Goal: Task Accomplishment & Management: Use online tool/utility

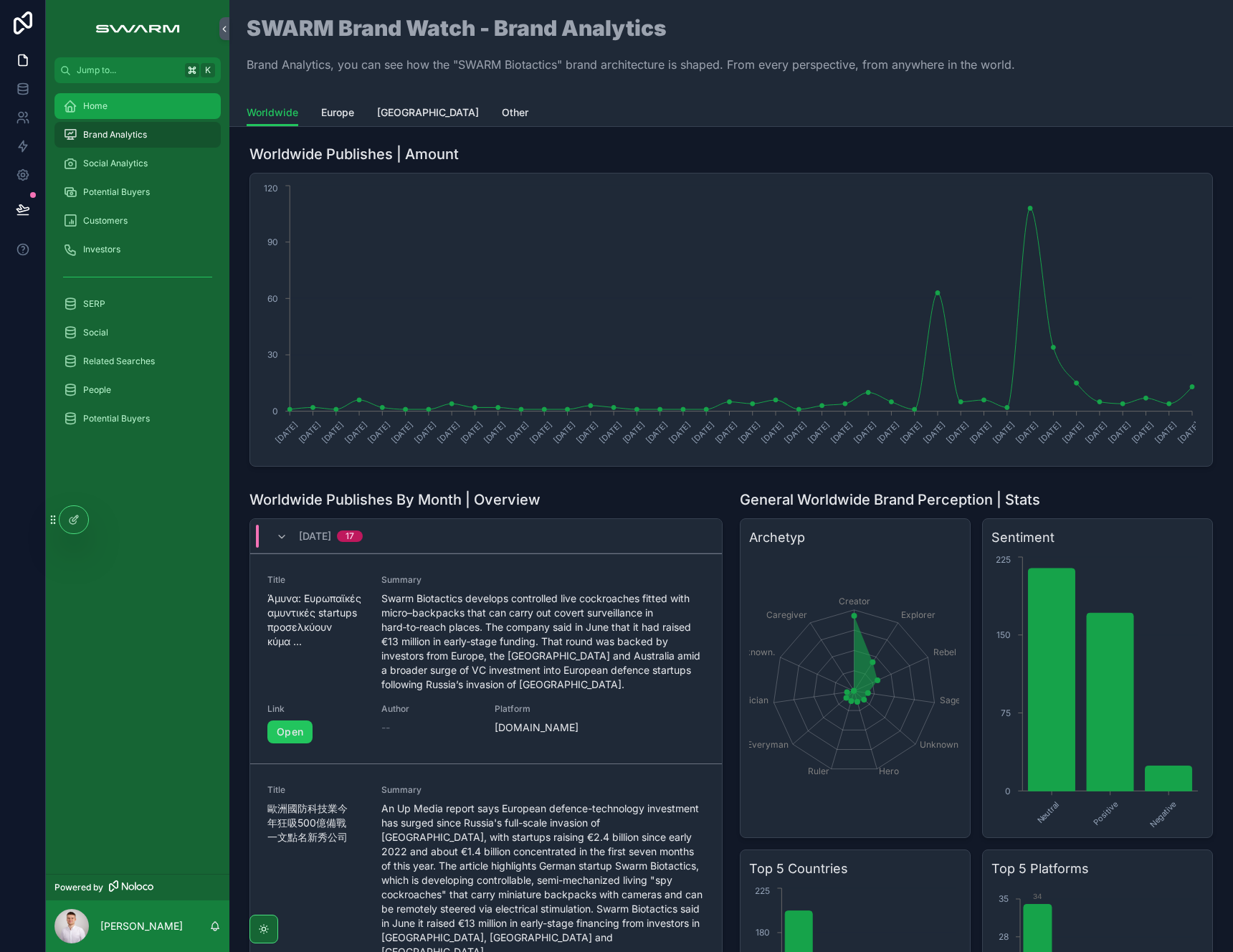
click at [153, 110] on div "Home" at bounding box center [137, 106] width 149 height 23
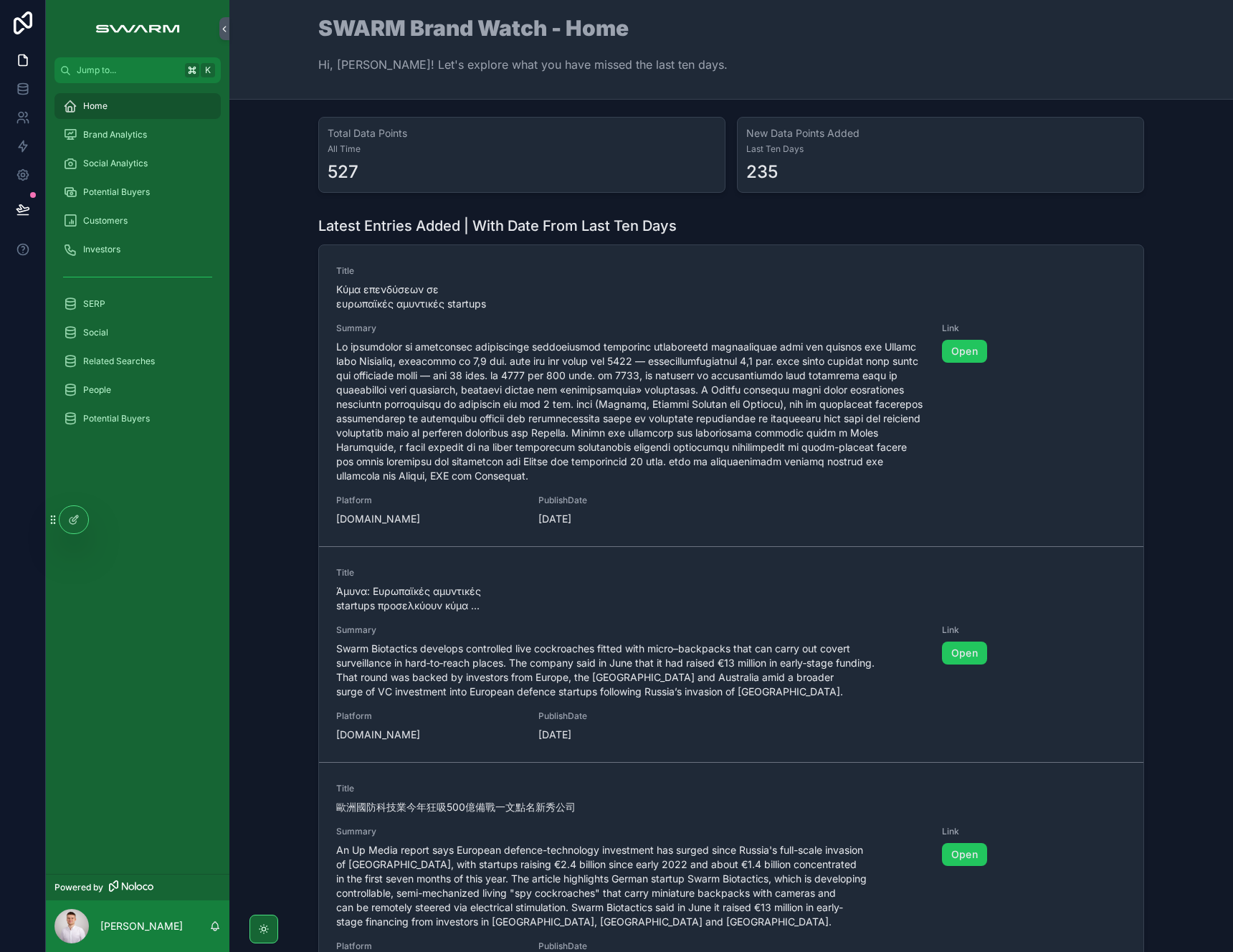
click at [141, 102] on div "Home" at bounding box center [137, 106] width 149 height 23
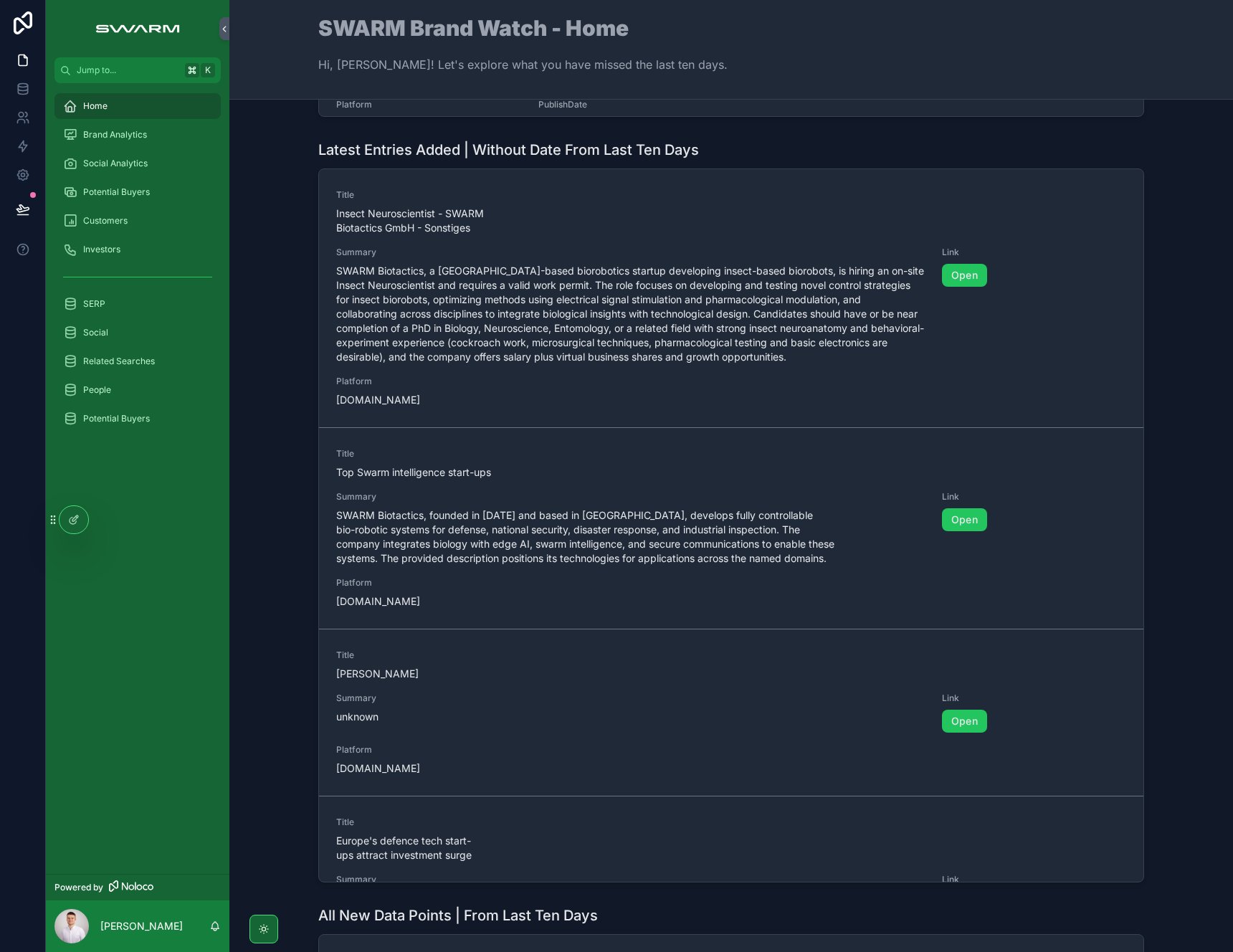
scroll to position [843, 0]
click at [137, 141] on div "Brand Analytics" at bounding box center [137, 134] width 149 height 23
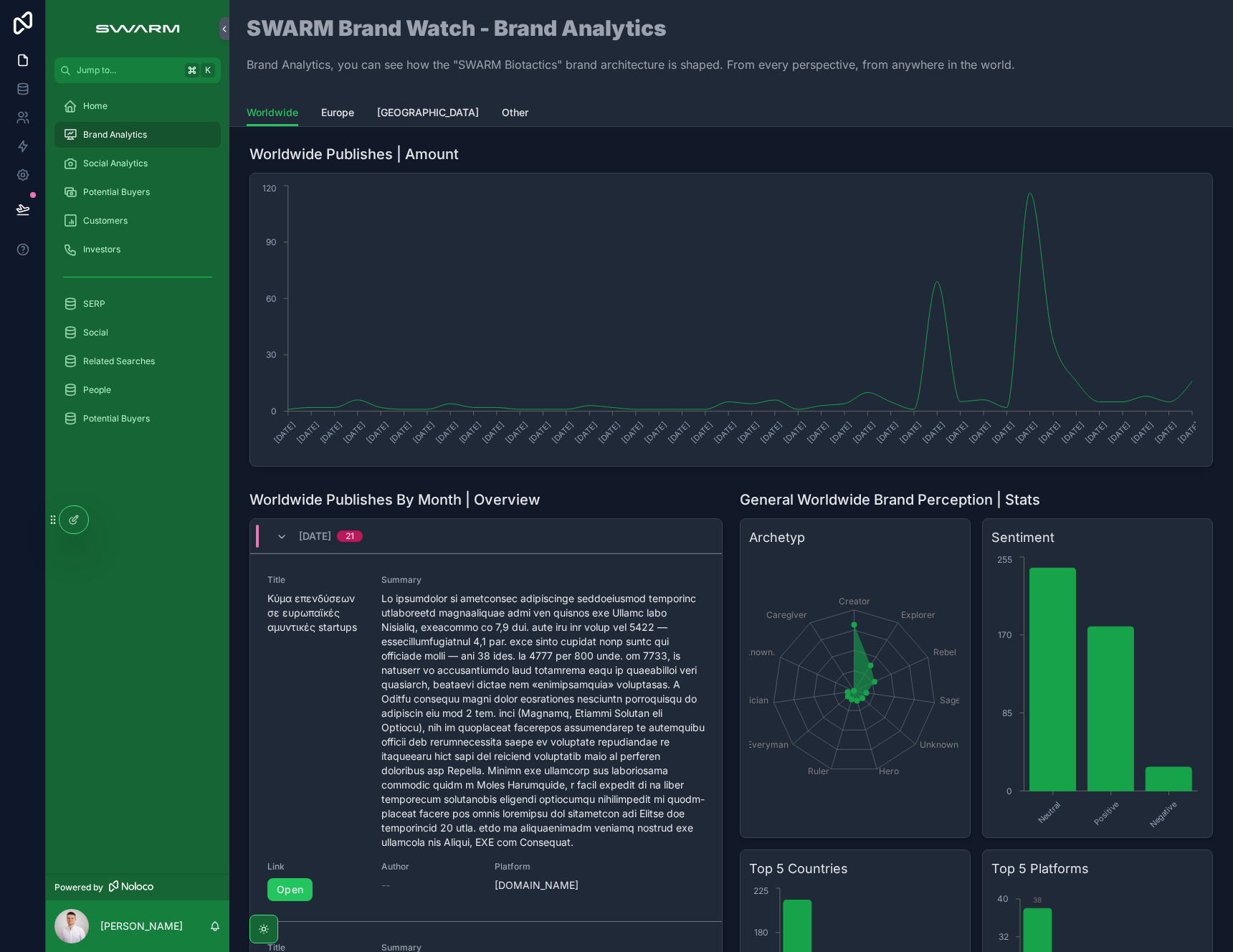
click at [275, 537] on div "[DATE] 21" at bounding box center [319, 536] width 121 height 23
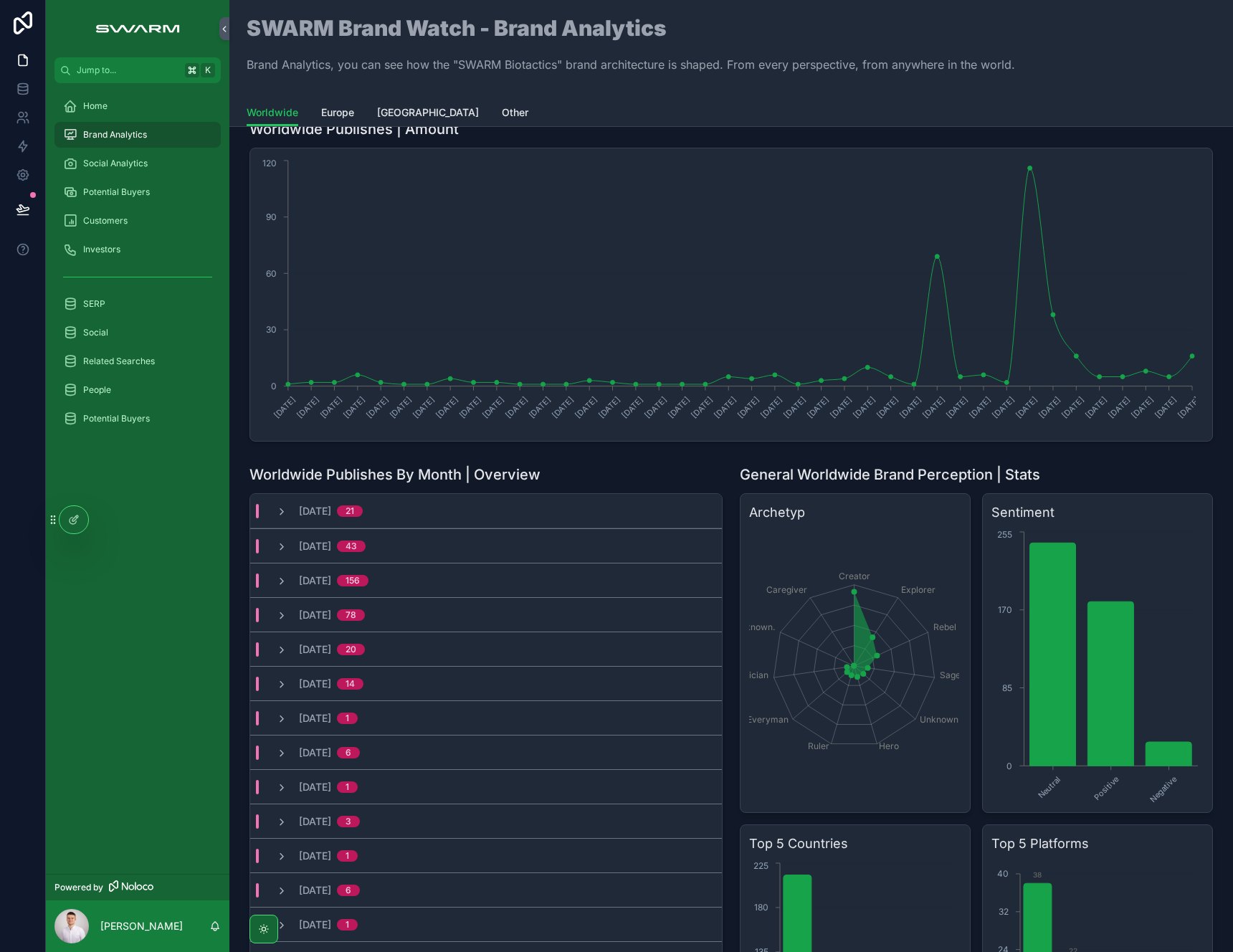
scroll to position [26, 0]
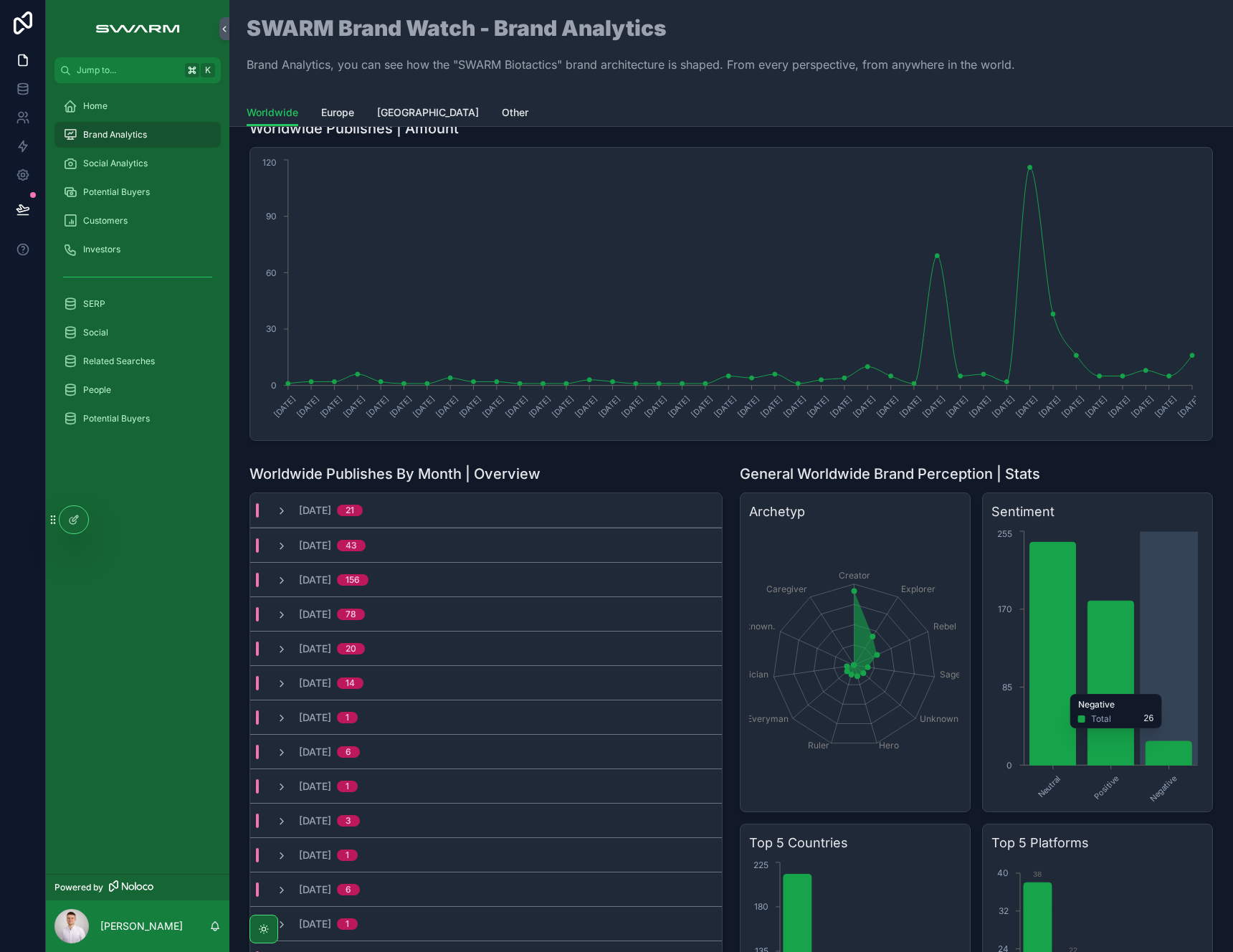
click at [1158, 735] on icon "Neutral Positive Negative 0 85 170 255" at bounding box center [1096, 665] width 210 height 275
click at [1165, 744] on icon "chart" at bounding box center [1168, 753] width 46 height 23
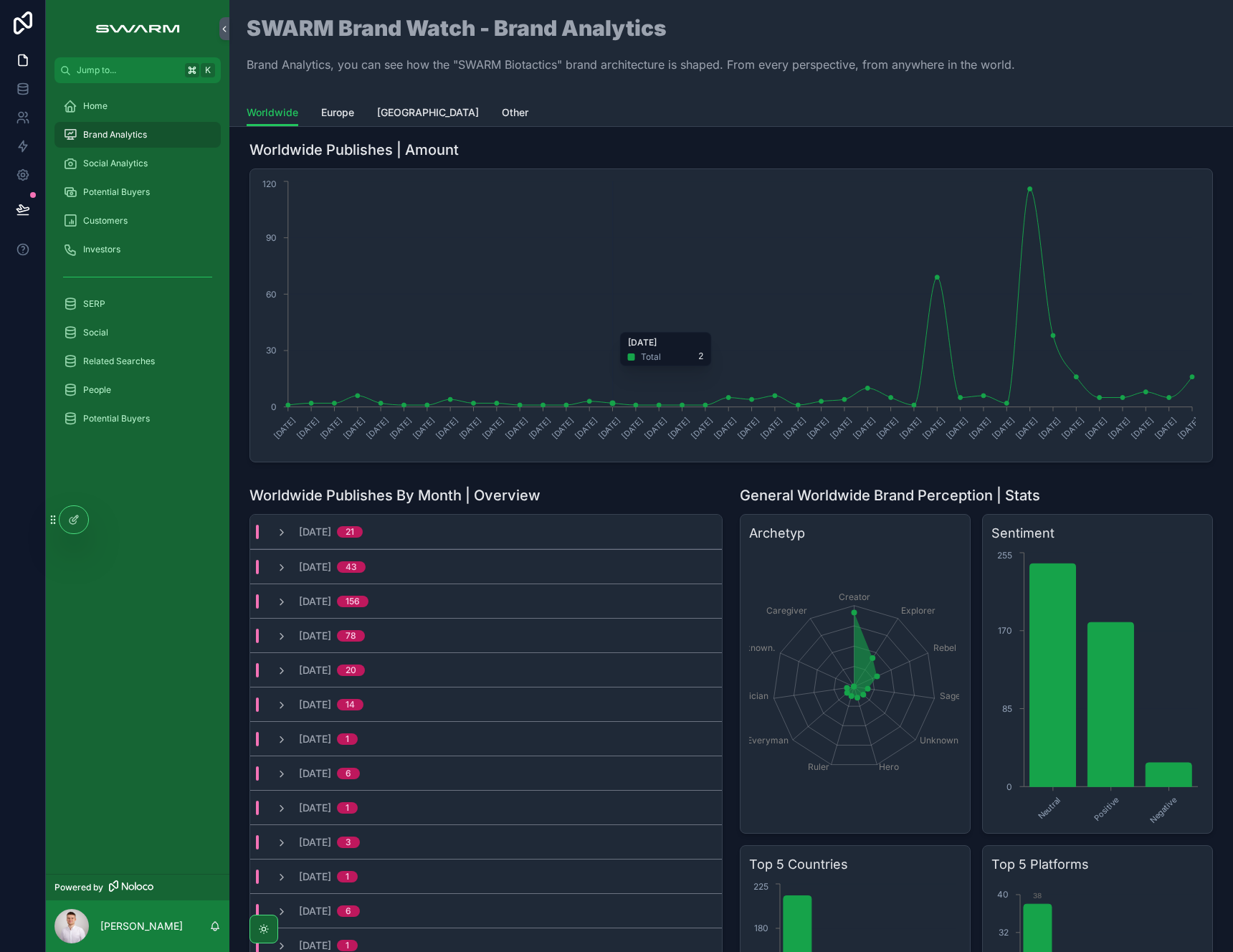
scroll to position [0, 0]
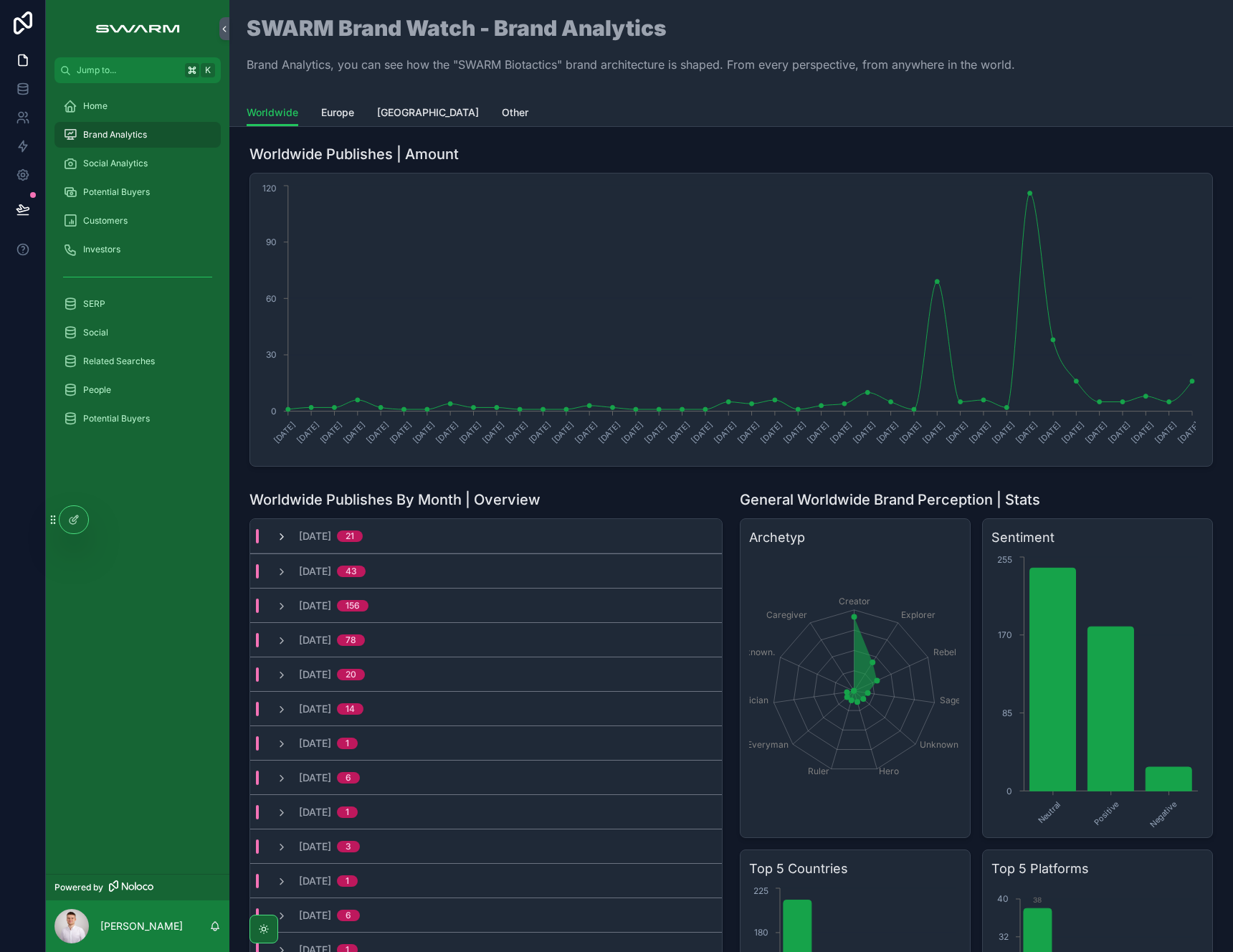
click at [285, 542] on icon "scrollable content" at bounding box center [282, 537] width 12 height 12
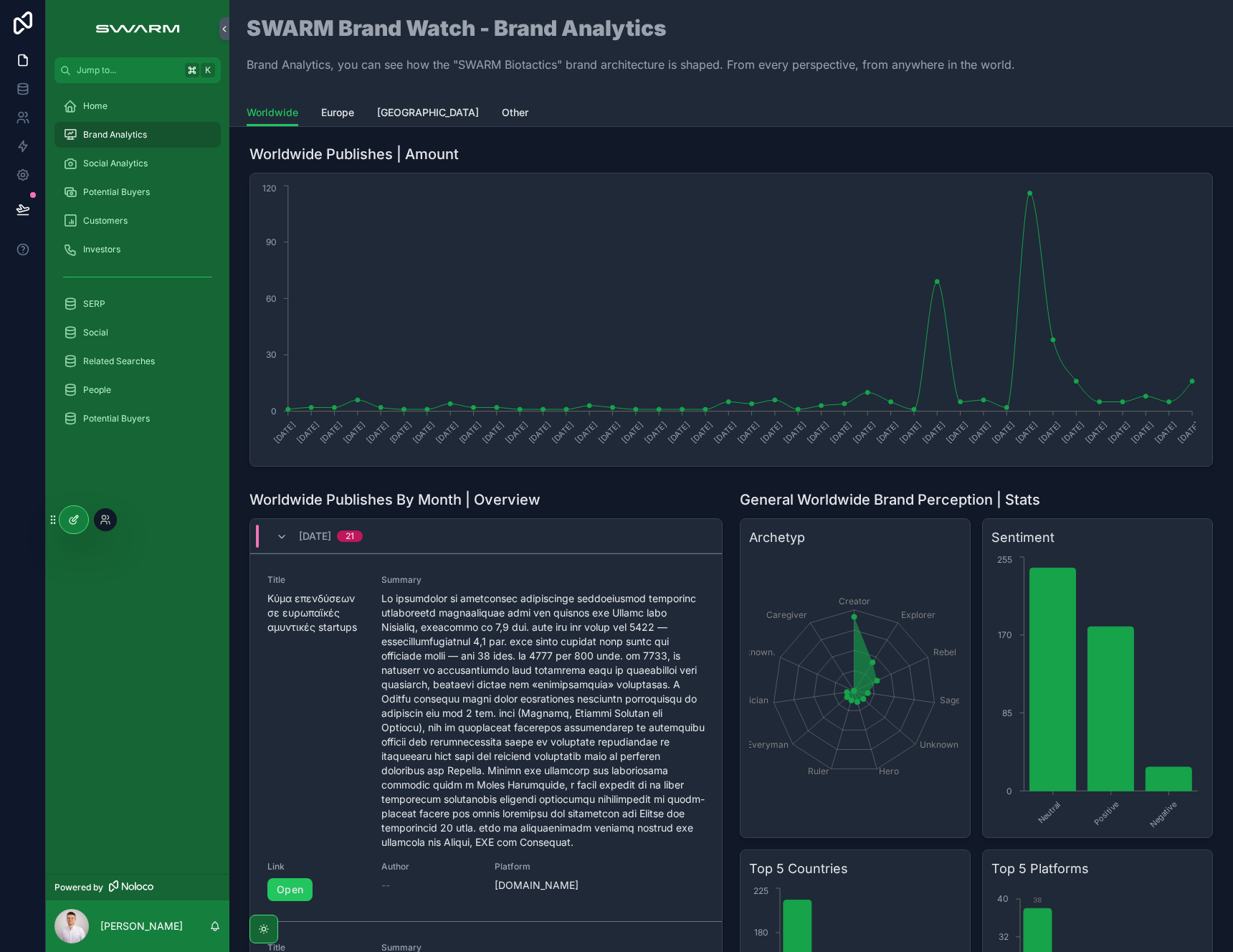
click at [75, 524] on icon at bounding box center [74, 520] width 12 height 12
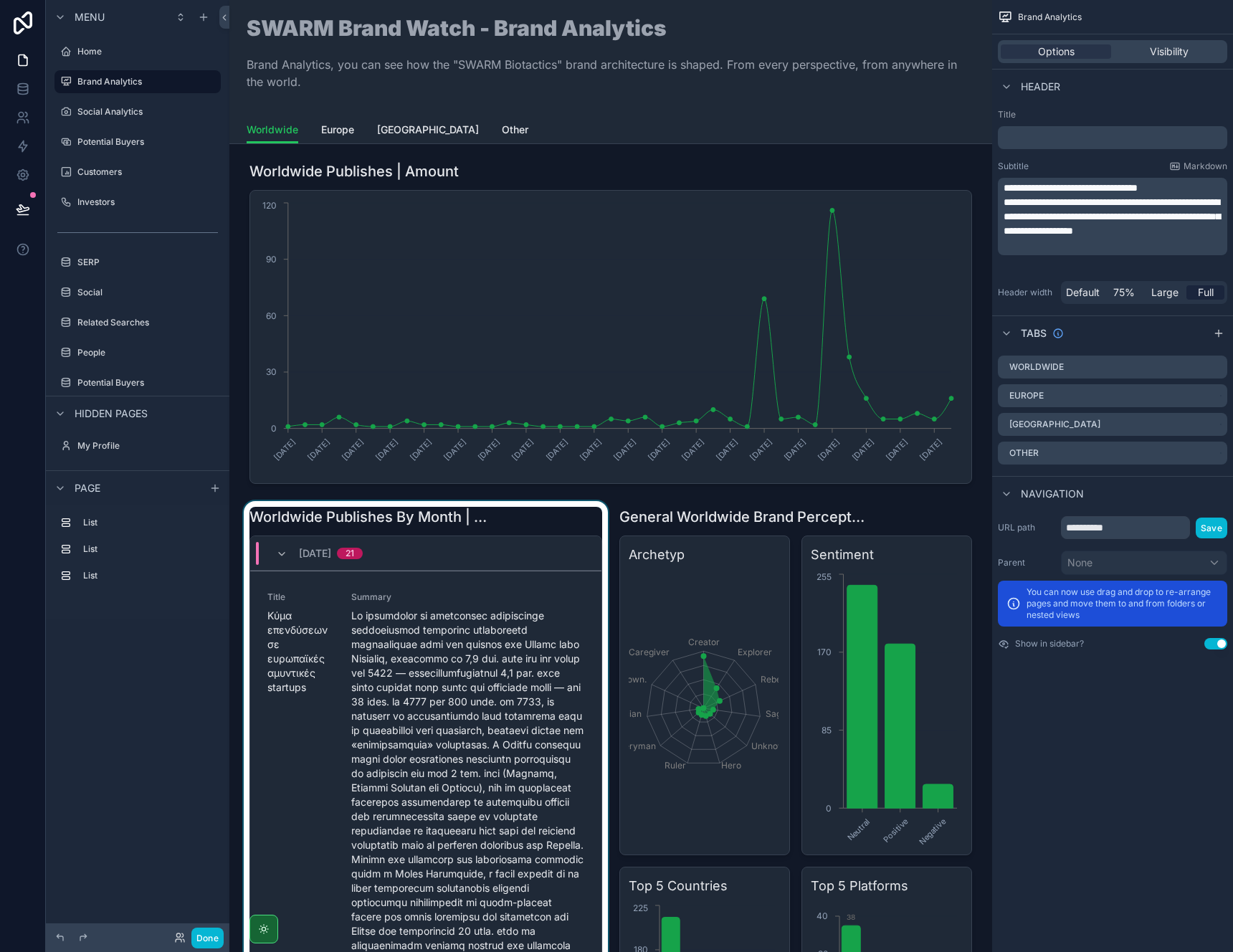
click at [520, 520] on div "scrollable content" at bounding box center [426, 878] width 370 height 754
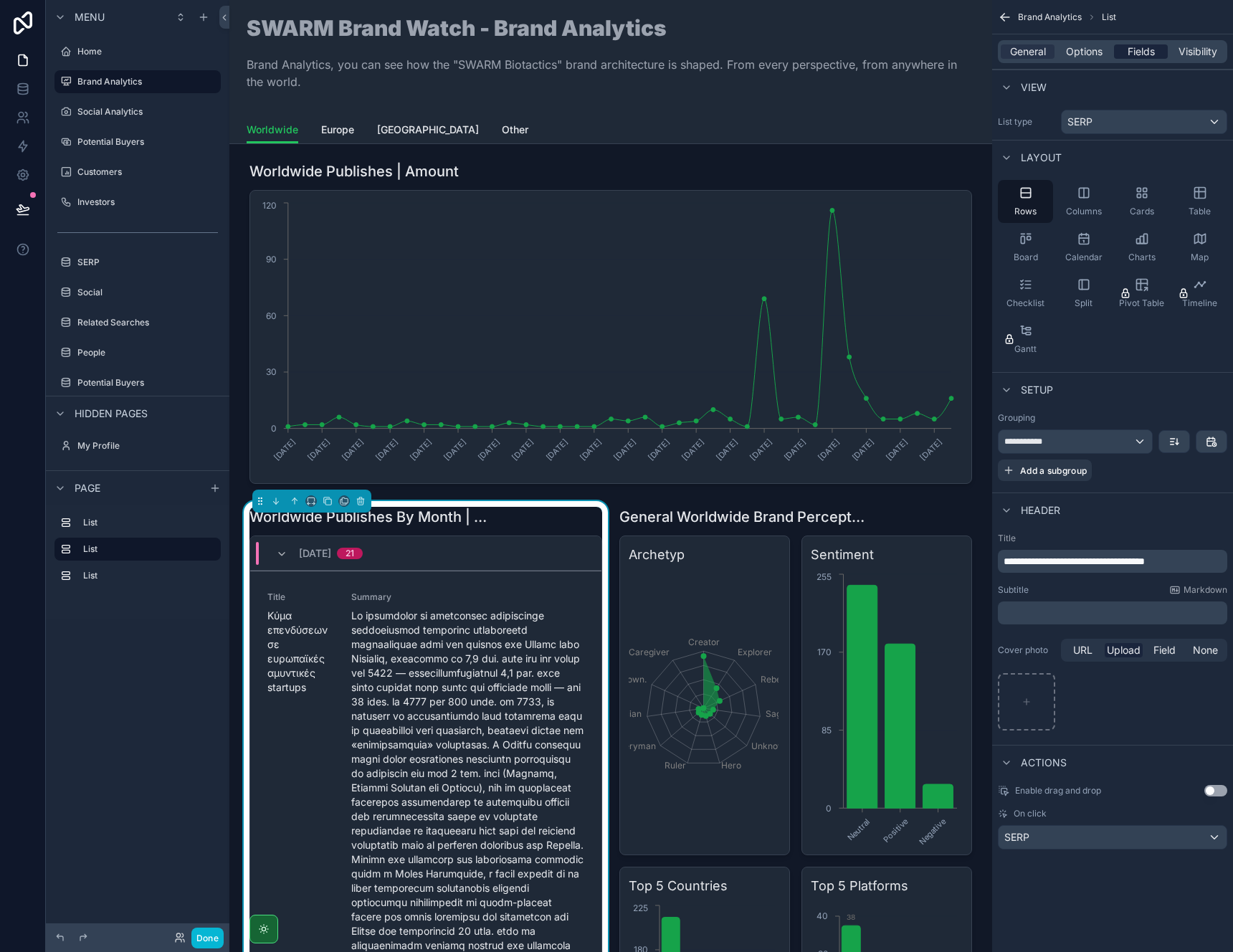
click at [1140, 46] on span "Fields" at bounding box center [1141, 52] width 27 height 15
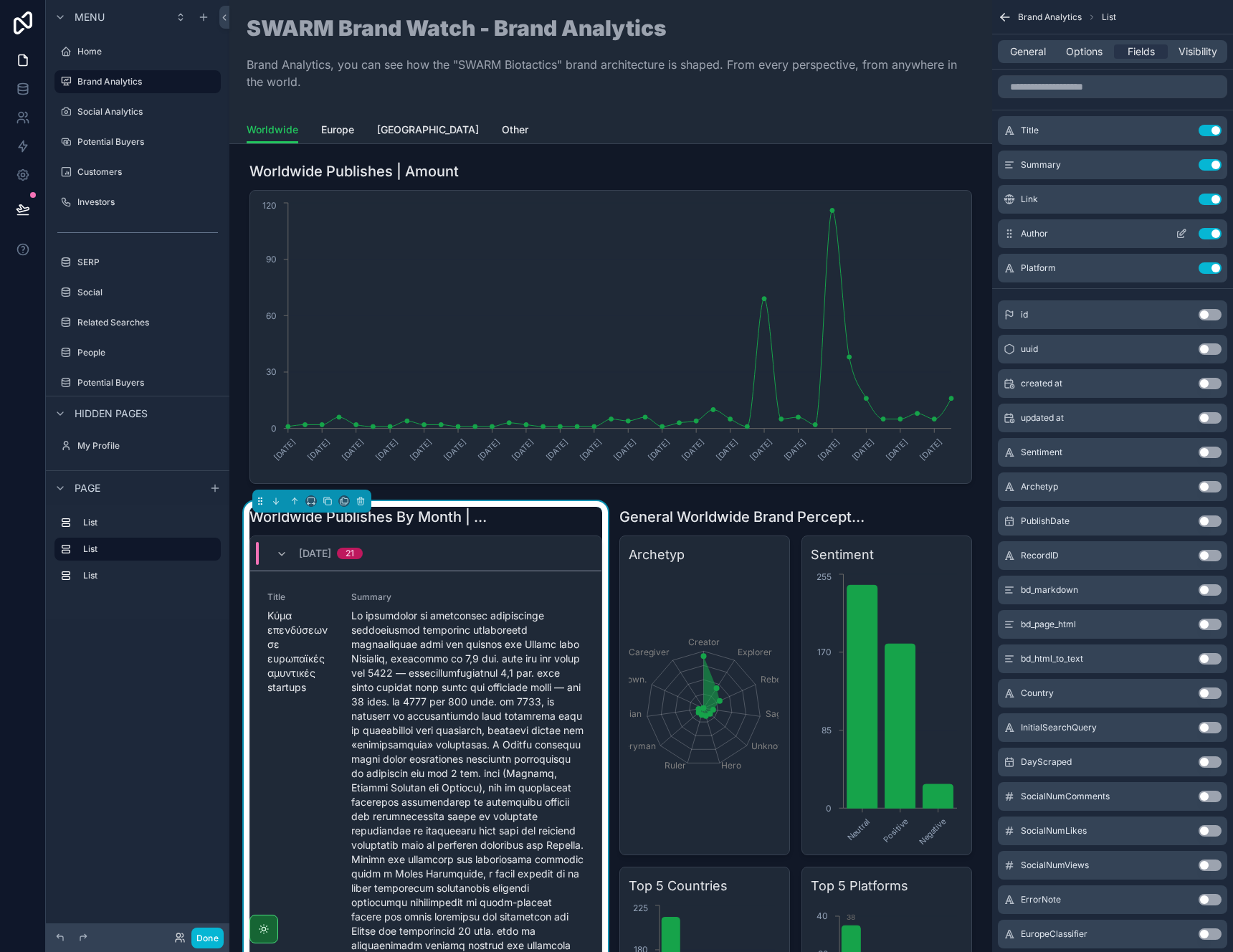
click at [1213, 233] on button "Use setting" at bounding box center [1210, 233] width 23 height 12
click at [1205, 487] on button "Use setting" at bounding box center [1210, 487] width 23 height 12
click at [214, 940] on button "Done" at bounding box center [208, 937] width 32 height 21
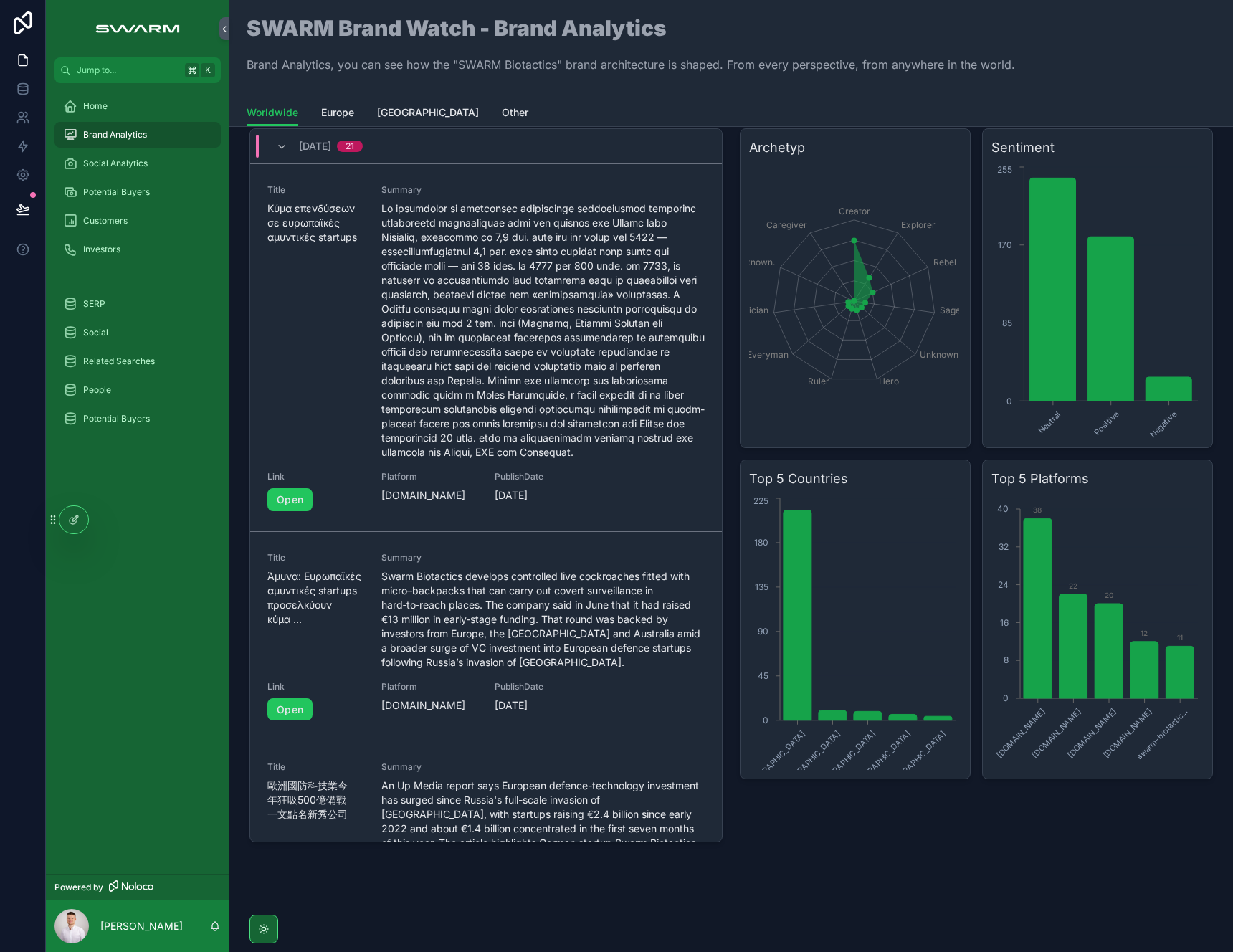
scroll to position [401, 0]
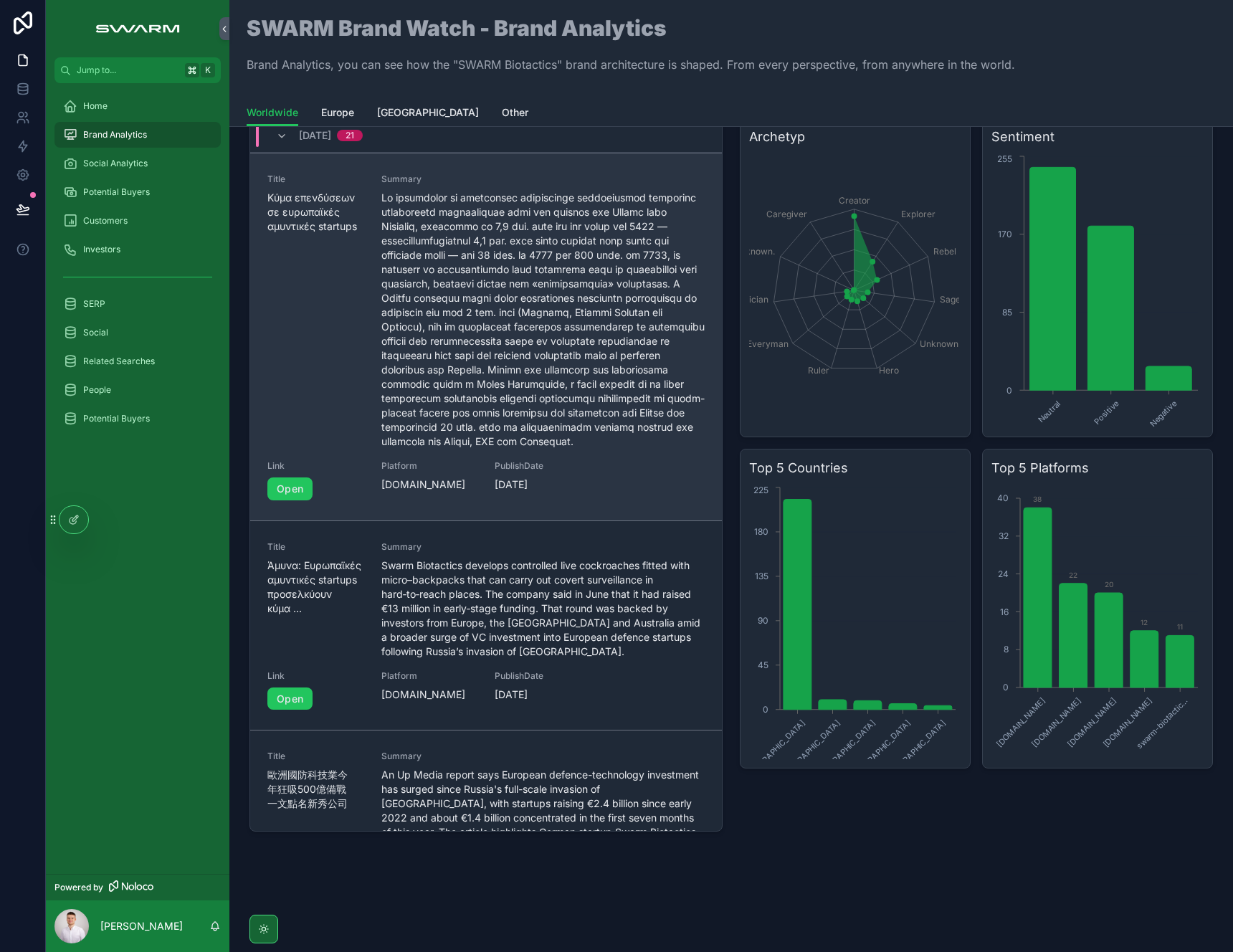
click at [446, 381] on span "scrollable content" at bounding box center [543, 320] width 324 height 258
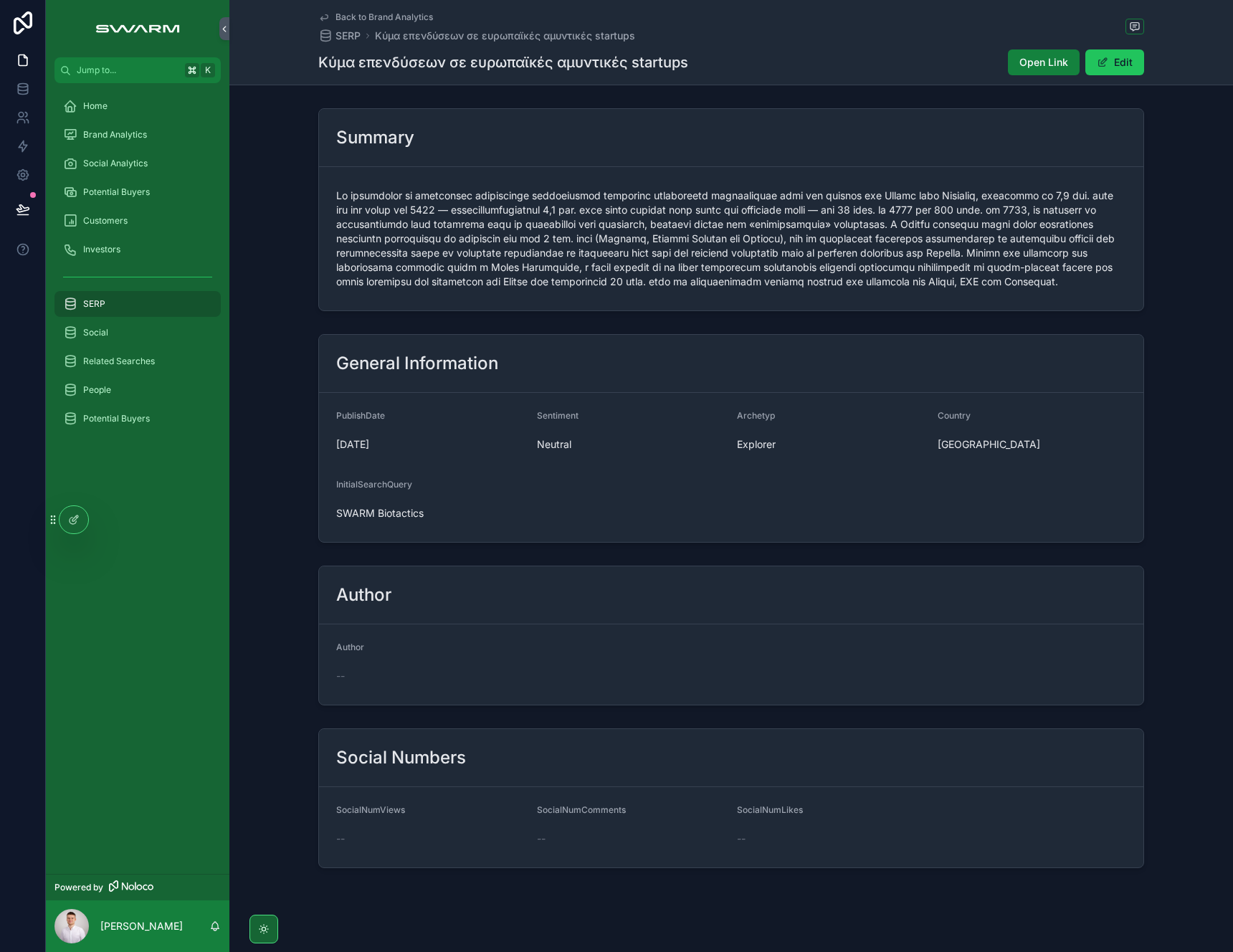
click at [1032, 68] on span "Open Link" at bounding box center [1044, 62] width 48 height 15
click at [141, 134] on span "Brand Analytics" at bounding box center [115, 135] width 64 height 12
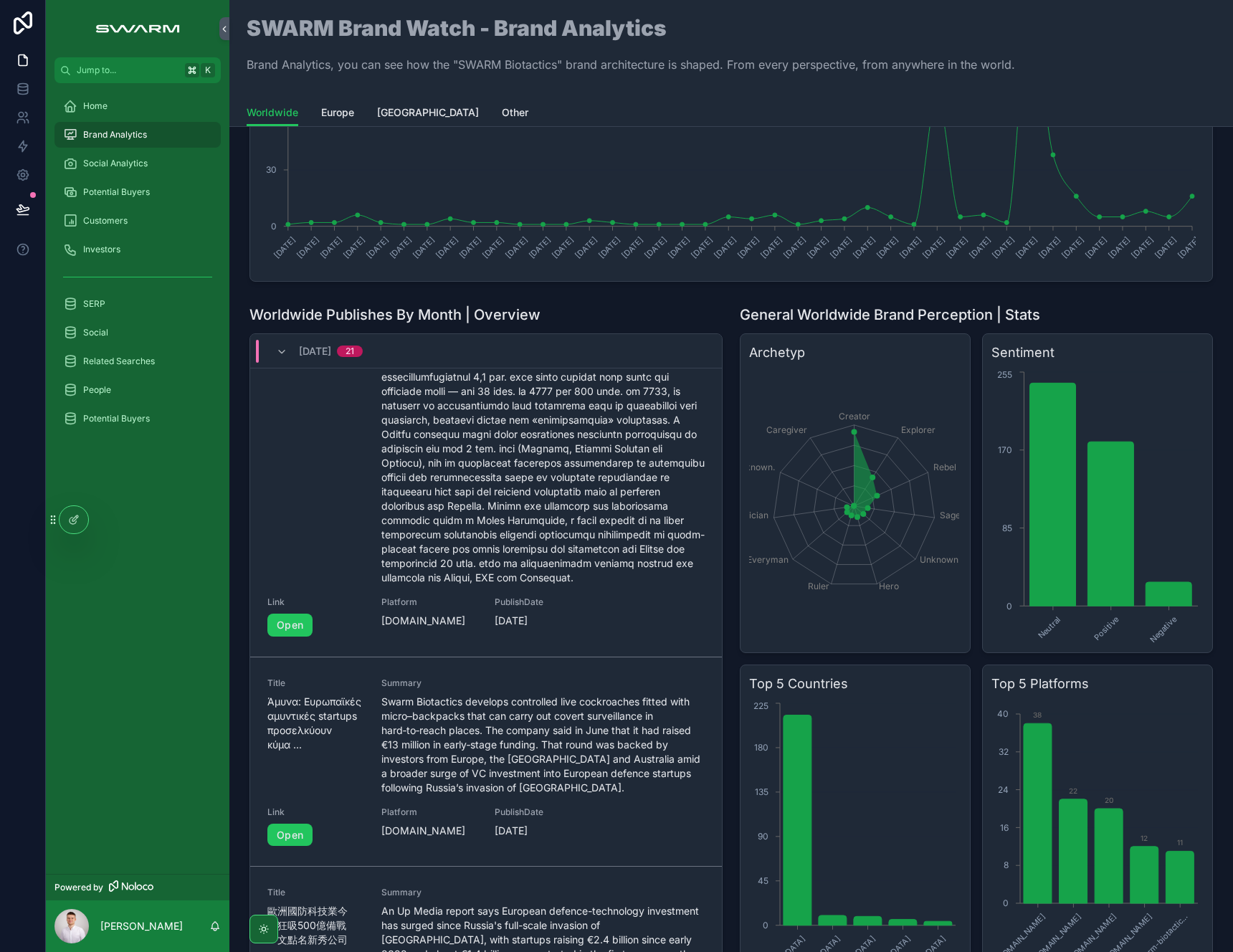
scroll to position [188, 0]
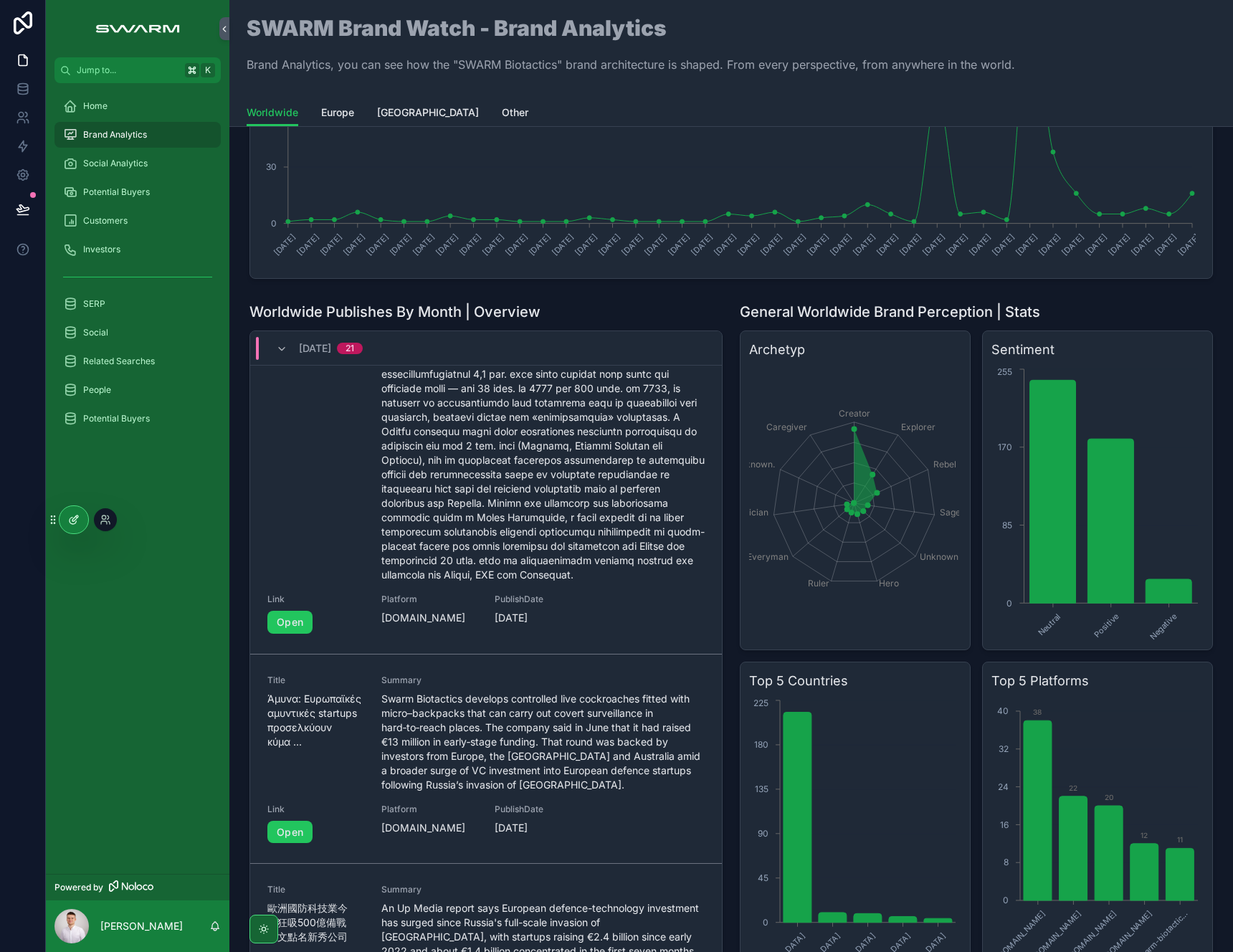
click at [77, 526] on div at bounding box center [73, 519] width 29 height 27
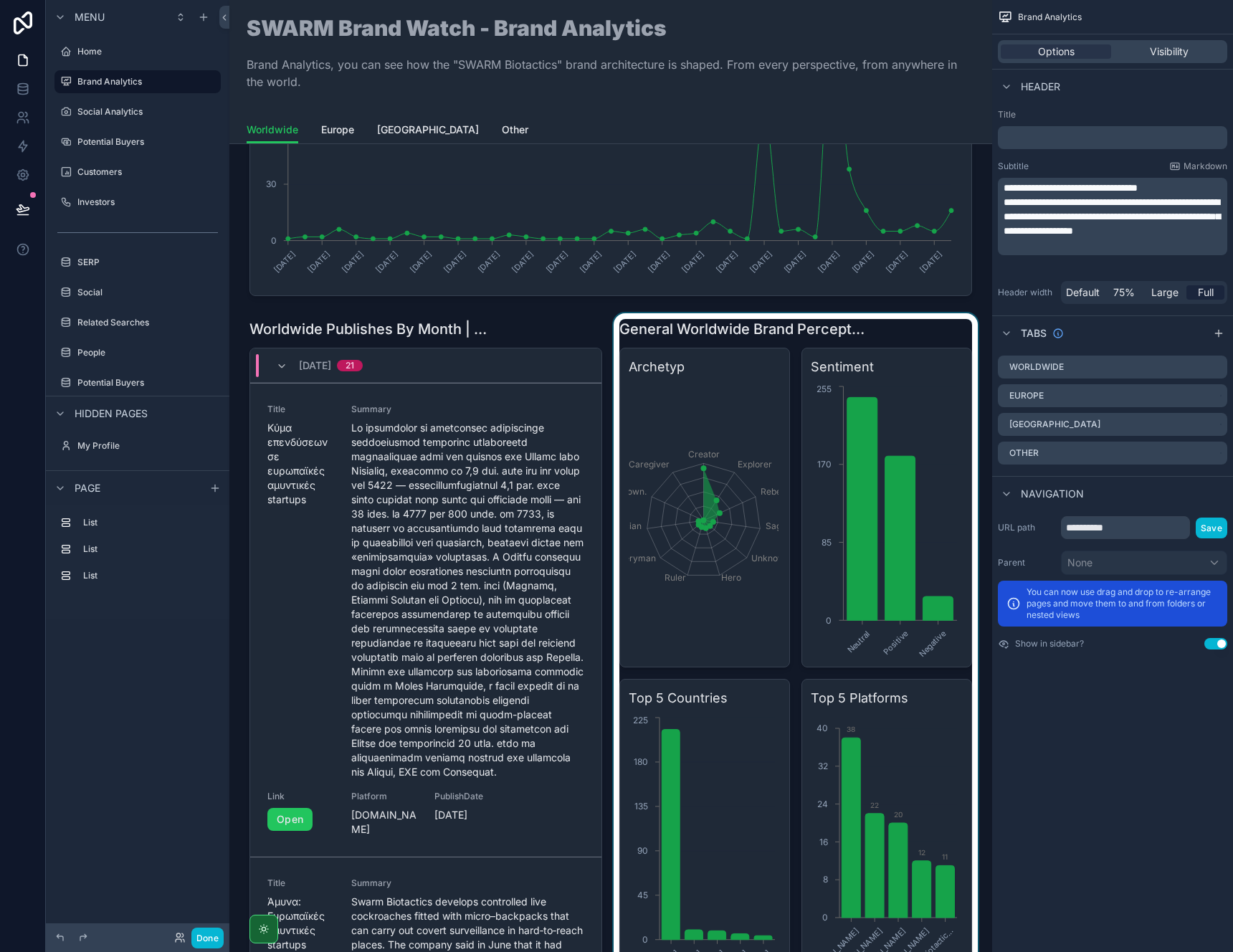
click at [756, 390] on div "scrollable content" at bounding box center [796, 690] width 370 height 754
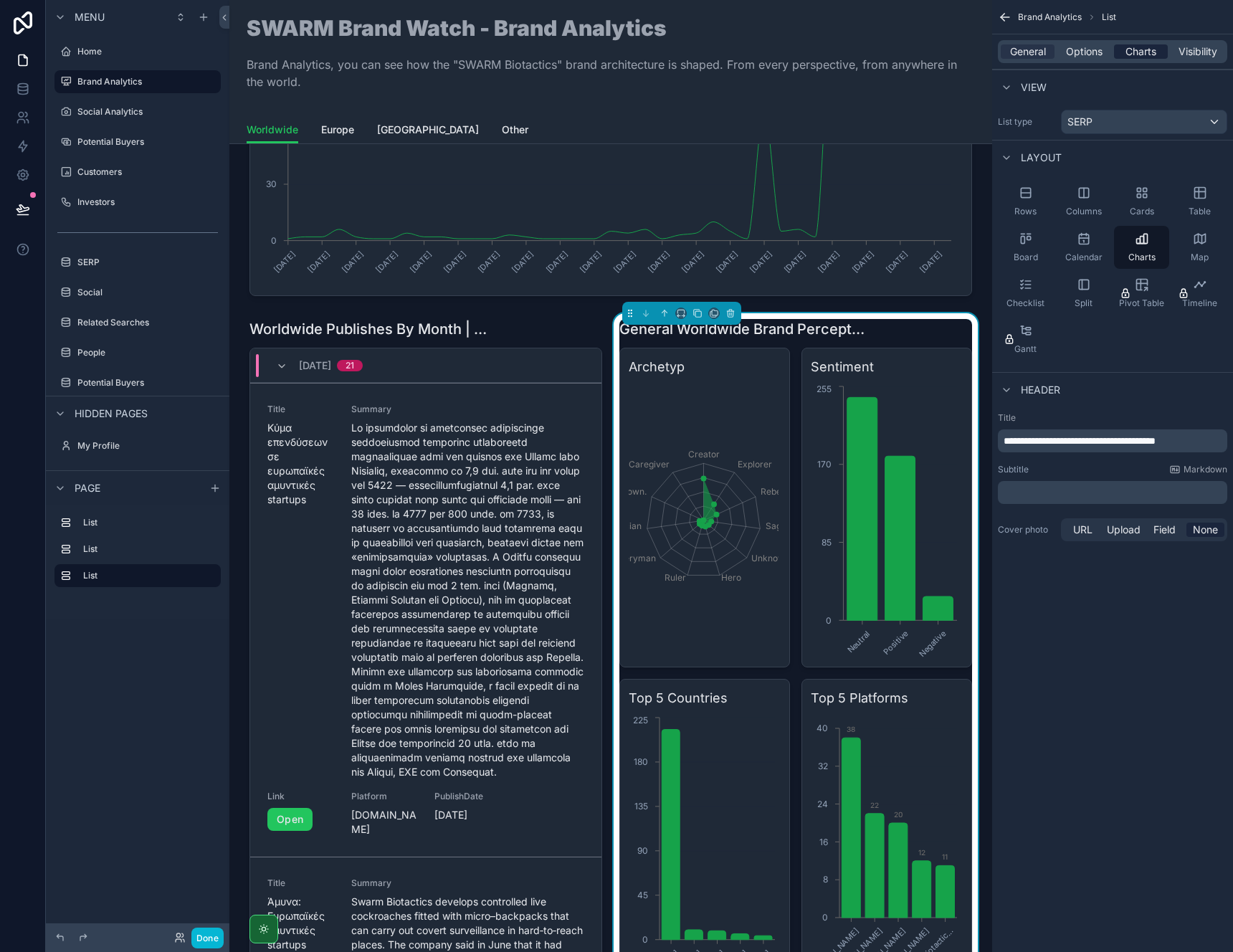
click at [1136, 51] on span "Charts" at bounding box center [1141, 52] width 31 height 15
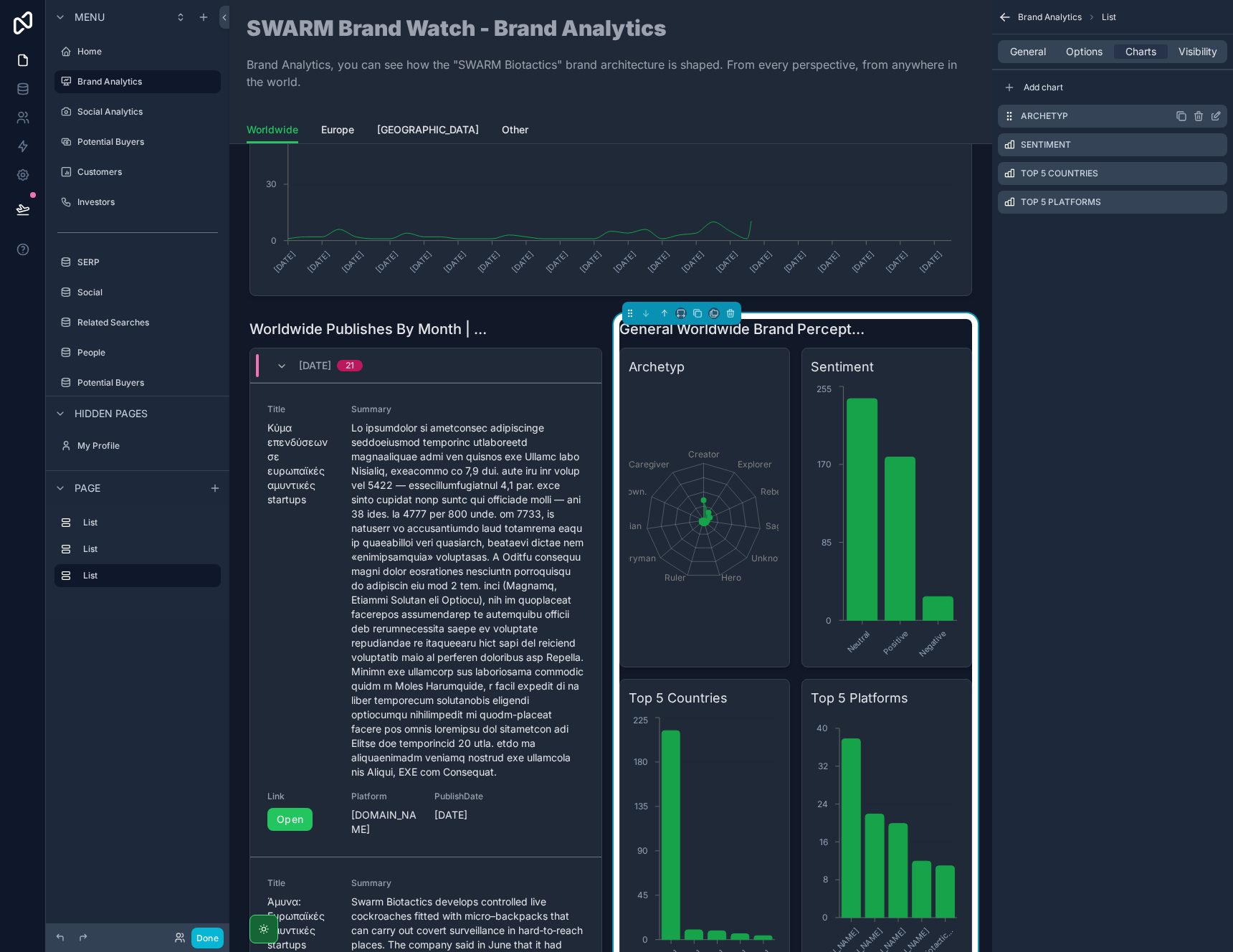
click at [1215, 118] on icon "scrollable content" at bounding box center [1216, 116] width 12 height 12
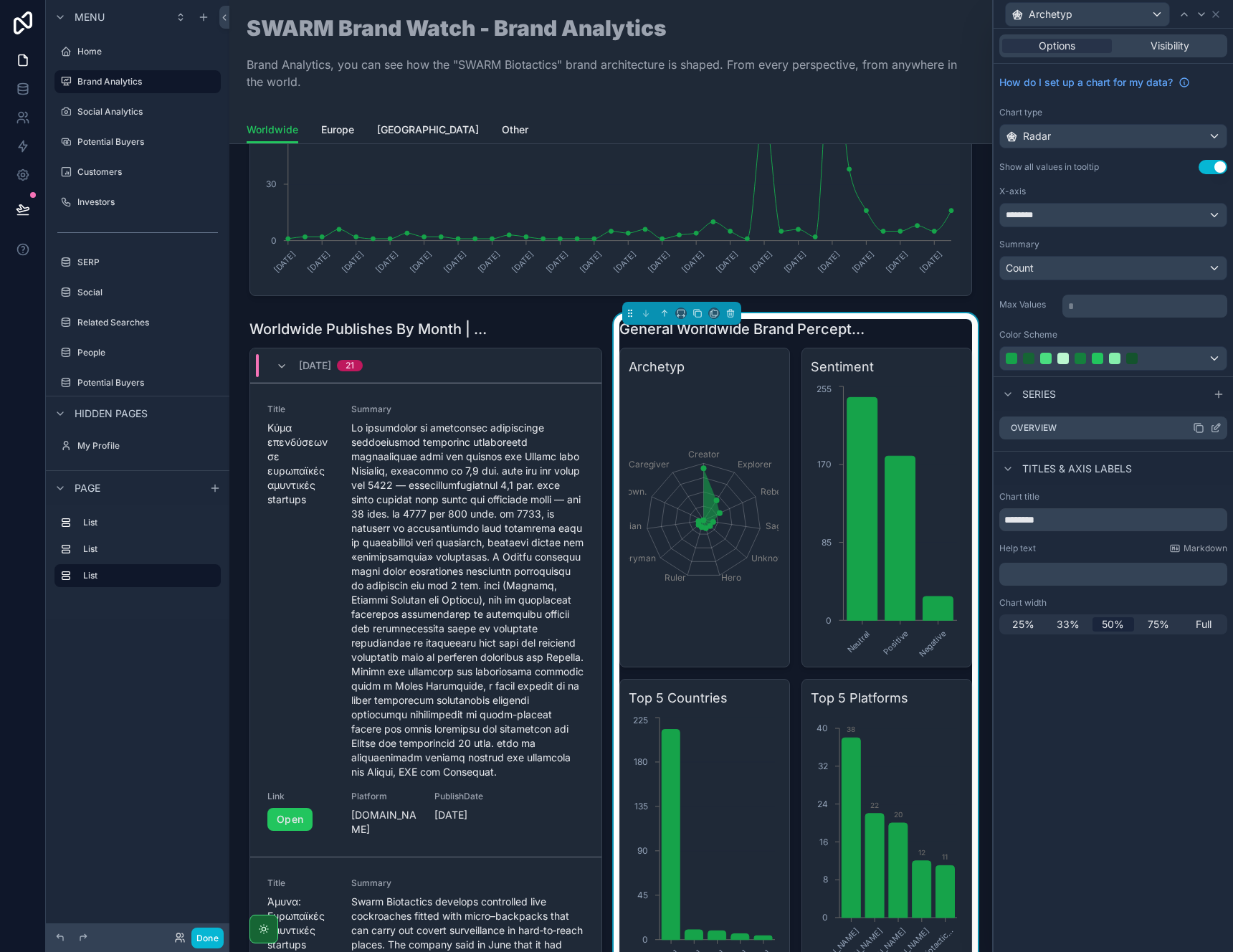
click at [1212, 429] on icon at bounding box center [1215, 429] width 7 height 7
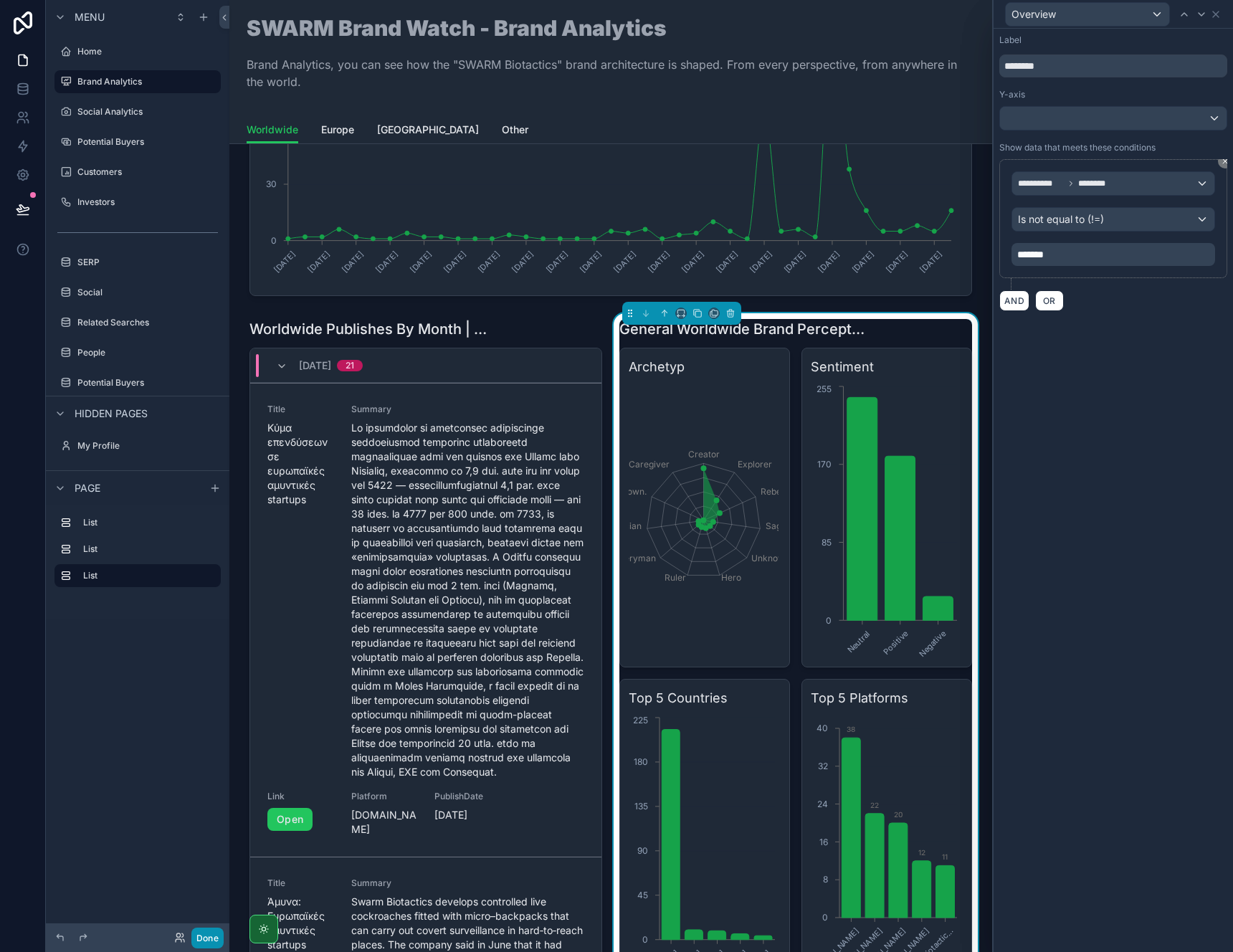
drag, startPoint x: 203, startPoint y: 936, endPoint x: 214, endPoint y: 782, distance: 154.4
click at [203, 936] on button "Done" at bounding box center [208, 937] width 32 height 21
